Goal: Navigation & Orientation: Find specific page/section

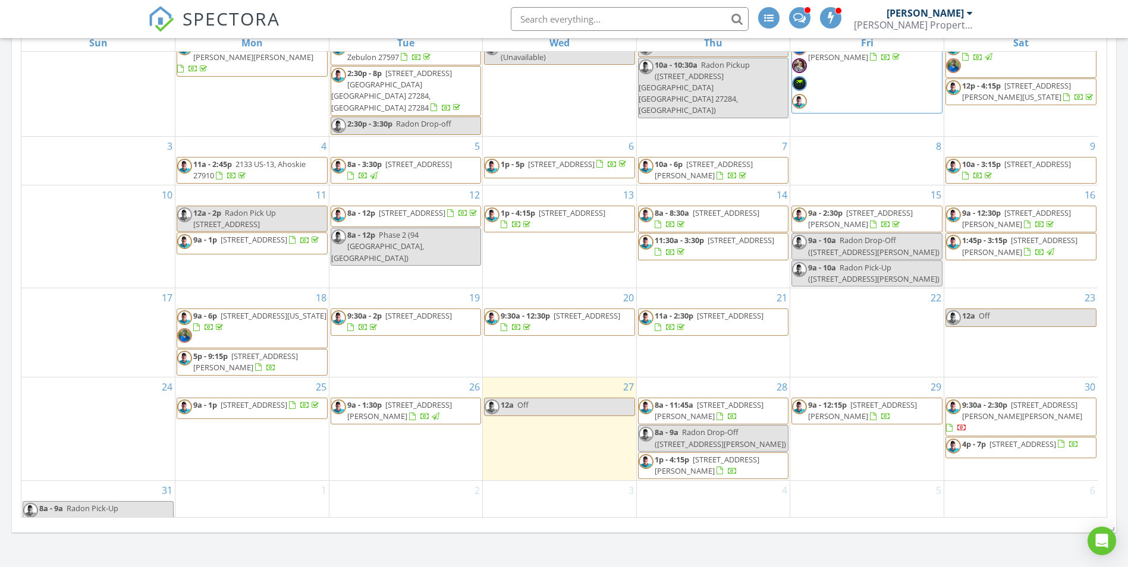
scroll to position [535, 0]
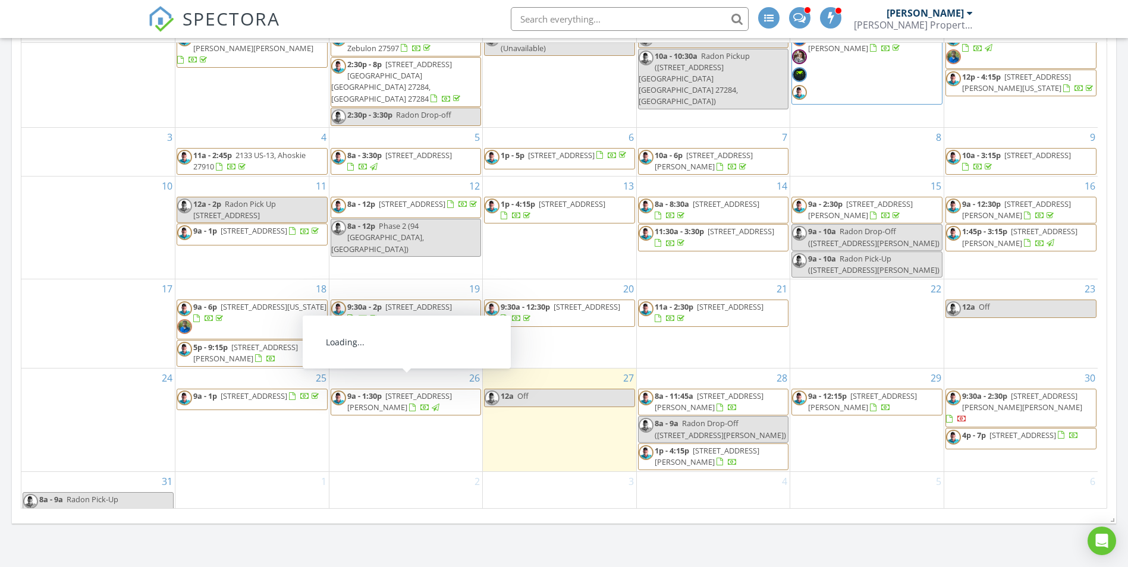
click at [437, 391] on span "214 Hillington Rd, Garner 27529" at bounding box center [399, 402] width 105 height 22
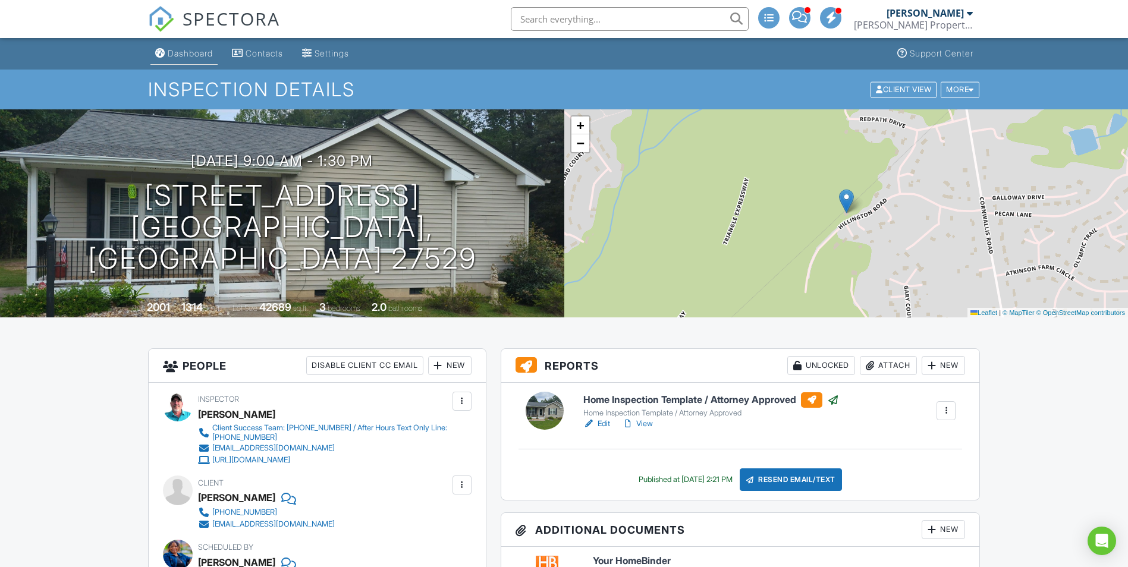
click at [197, 54] on div "Dashboard" at bounding box center [190, 53] width 45 height 10
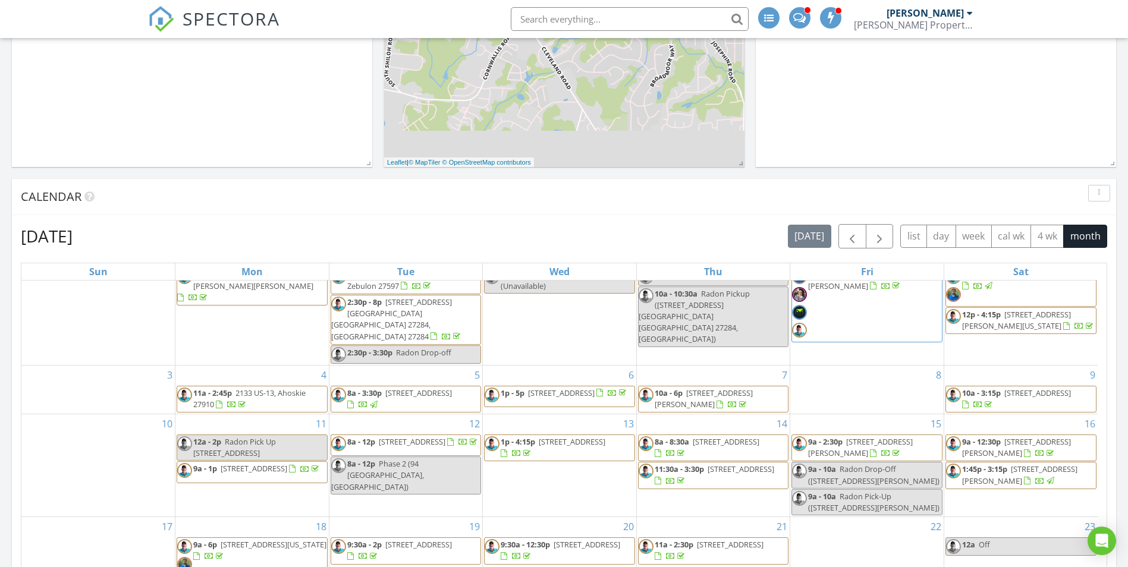
scroll to position [535, 0]
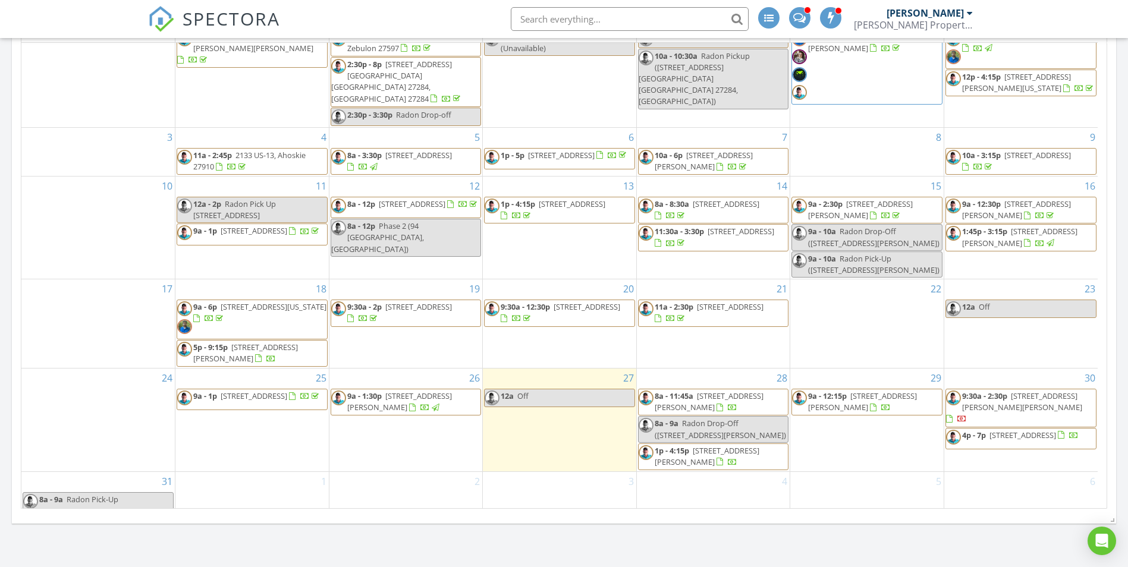
click at [685, 393] on span "219 Clifford Ln, Kenansville 28349" at bounding box center [709, 402] width 109 height 22
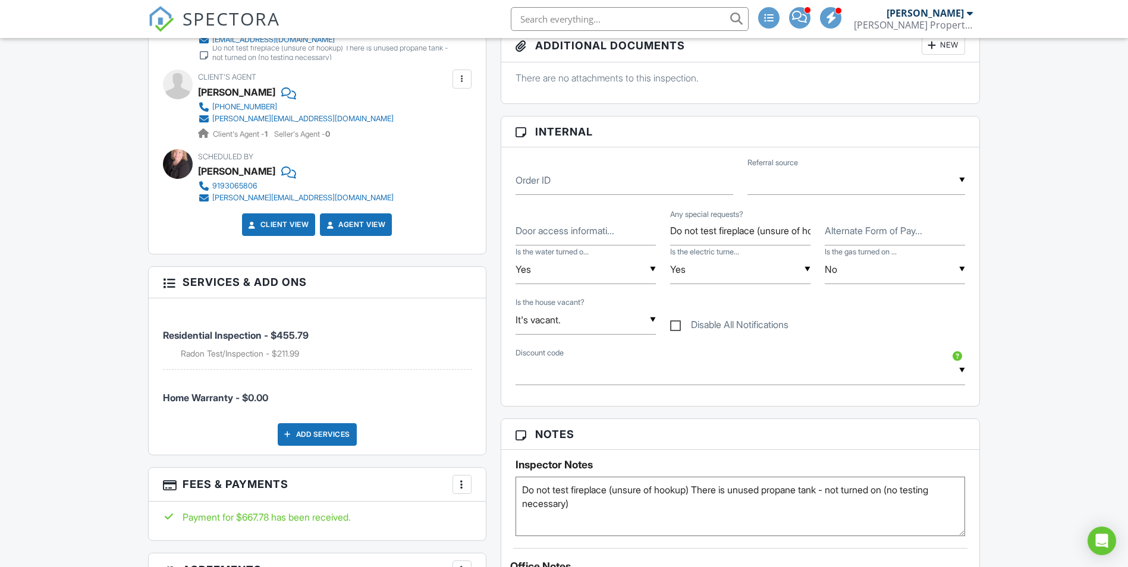
scroll to position [476, 0]
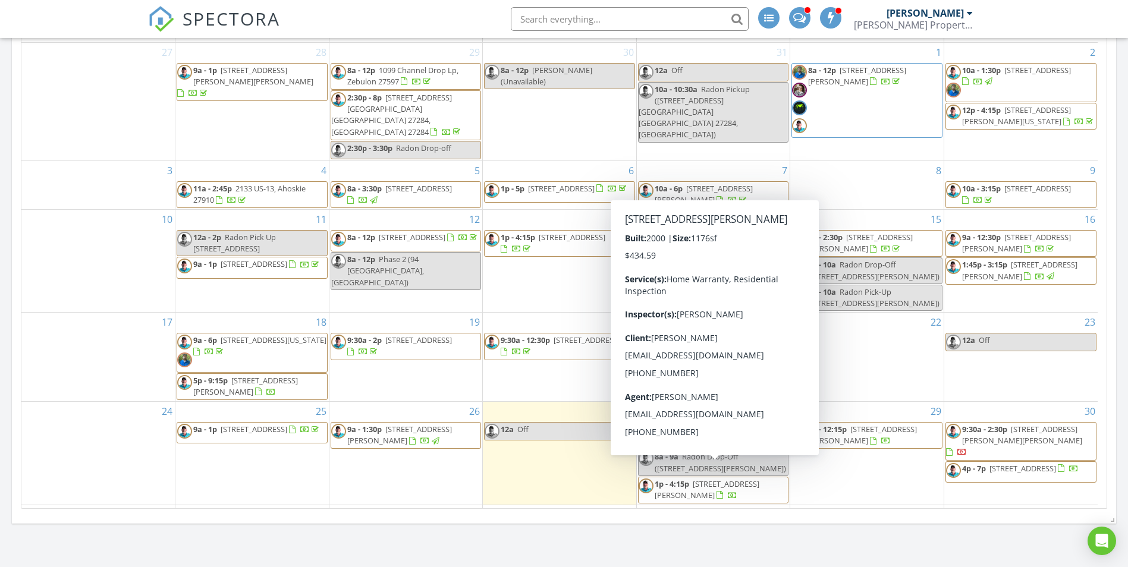
click at [729, 481] on span "1p - 4:15p [STREET_ADDRESS][PERSON_NAME]" at bounding box center [714, 490] width 150 height 23
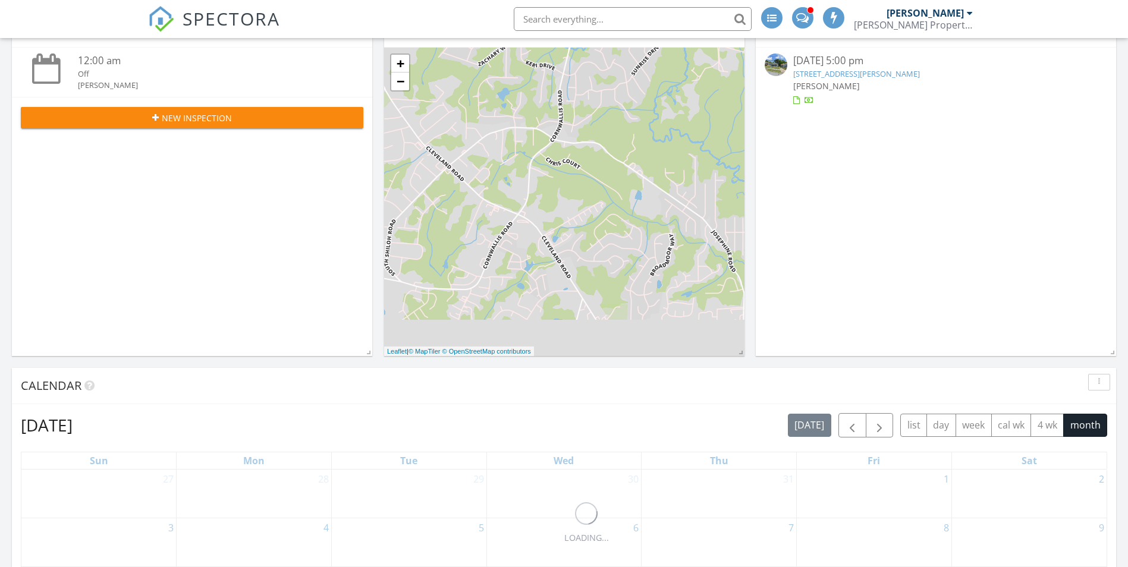
scroll to position [535, 0]
